Goal: Navigation & Orientation: Find specific page/section

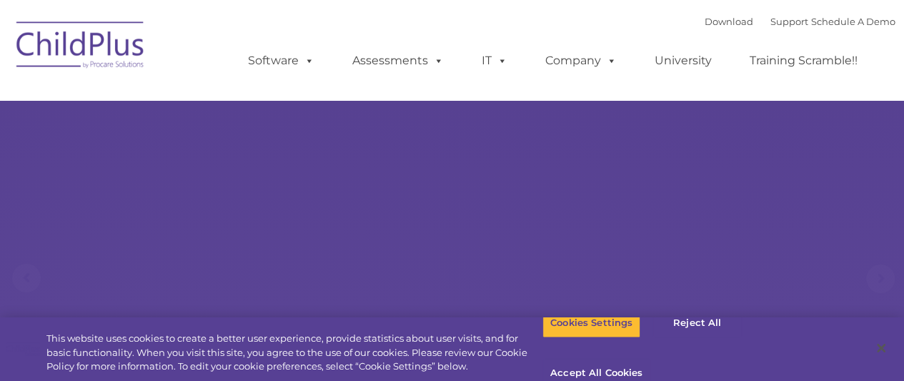
select select "MEDIUM"
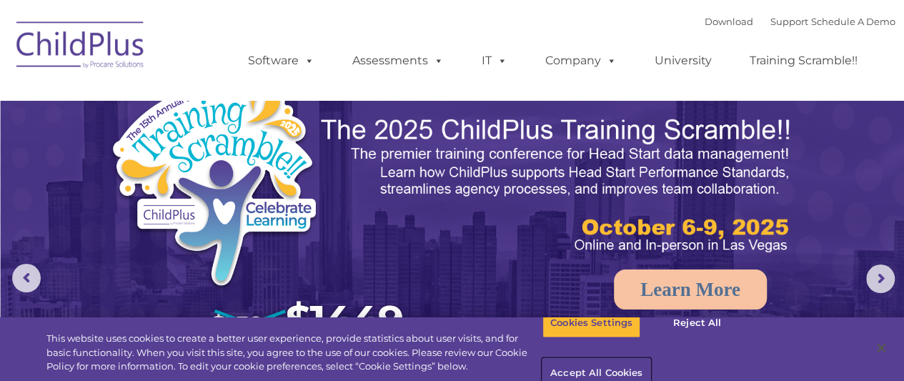
click at [650, 359] on button "Accept All Cookies" at bounding box center [596, 374] width 108 height 30
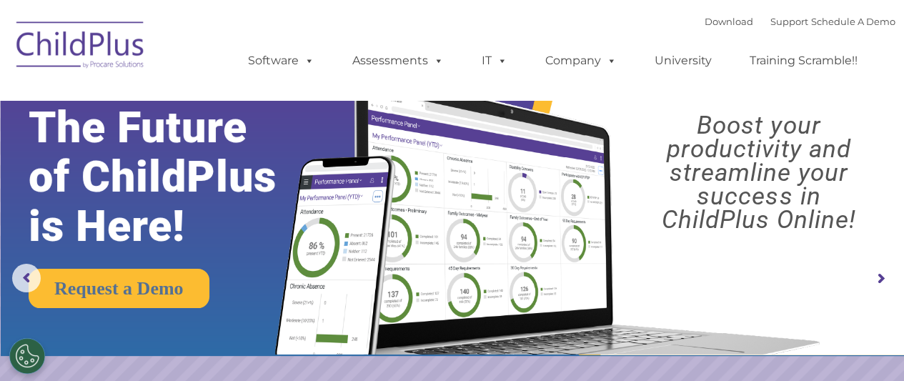
click at [73, 51] on img at bounding box center [80, 46] width 143 height 71
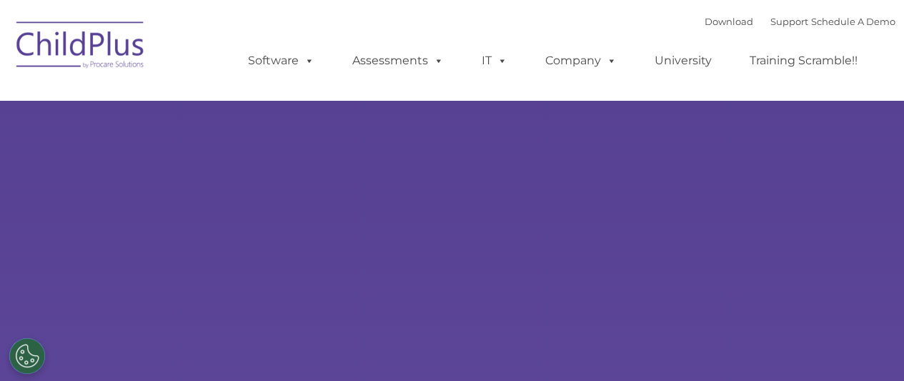
type input ""
select select "MEDIUM"
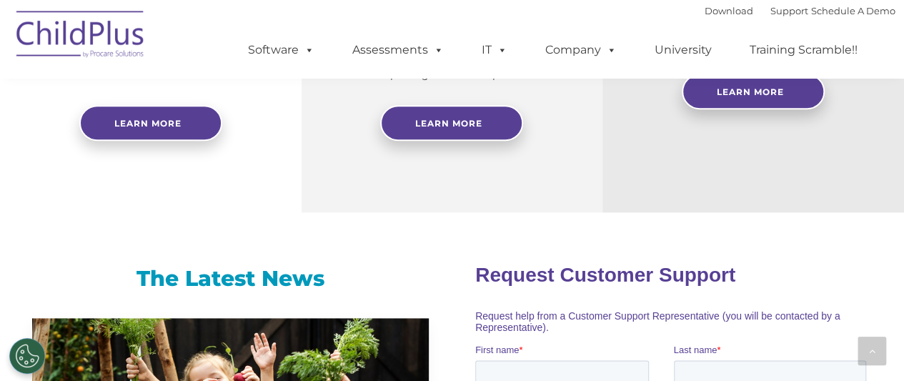
scroll to position [763, 0]
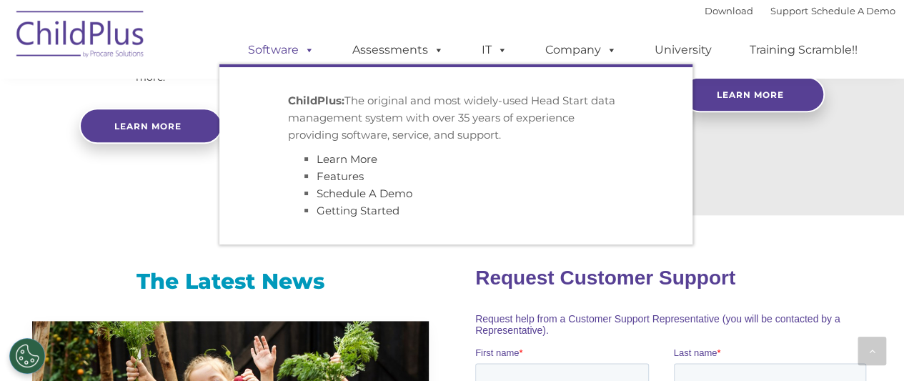
click at [286, 55] on link "Software" at bounding box center [281, 50] width 95 height 29
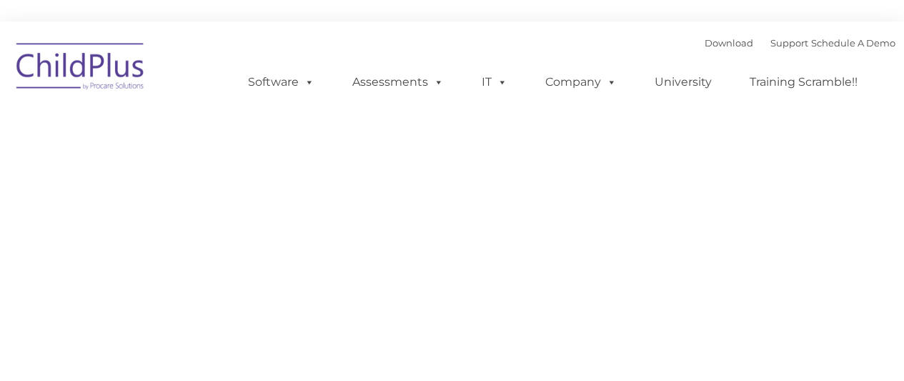
click at [705, 51] on div "Download Support | Schedule A Demo Search for: Search" at bounding box center [800, 42] width 191 height 21
type input ""
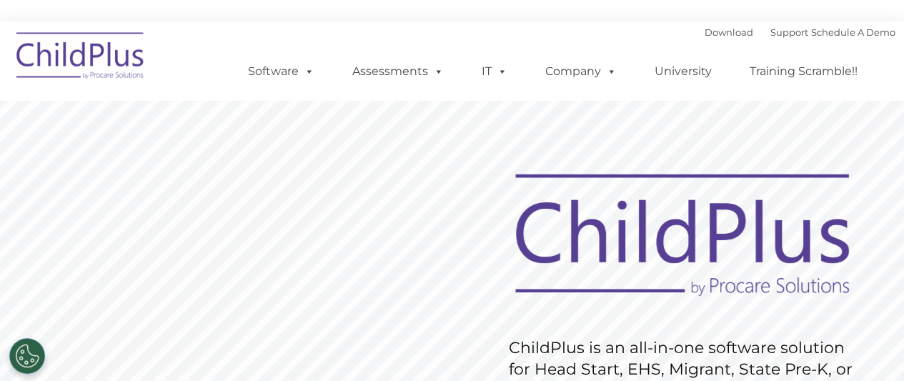
click at [697, 50] on ul "Software ChildPlus: The original and most widely-used Head Start data managemen…" at bounding box center [557, 71] width 676 height 57
click at [705, 26] on link "Download" at bounding box center [729, 31] width 49 height 11
